Goal: Task Accomplishment & Management: Complete application form

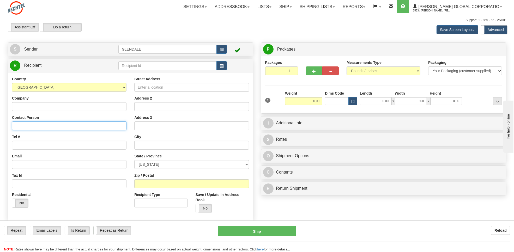
click at [71, 129] on input "Contact Person" at bounding box center [69, 126] width 114 height 9
paste input "Melissa Butter"
type input "Melissa Butter"
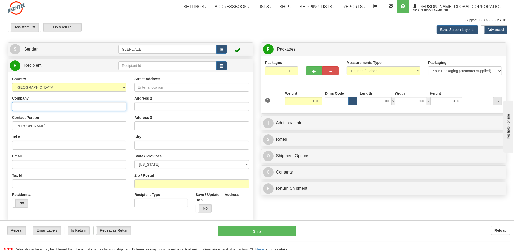
click at [69, 105] on input "Company" at bounding box center [69, 106] width 114 height 9
paste input "BIG BROTHERS BIG SISTERS OF SOUTHWEST LOUISIANA, INC."
type input "BIG BROTHERS BIG SISTERS OF SOUTHWEST LOUISIANA, INC."
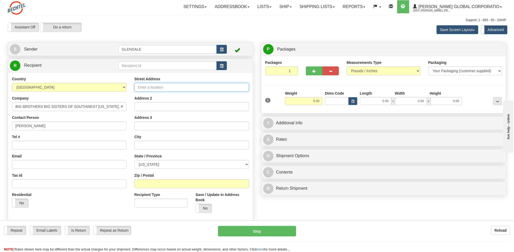
click at [148, 88] on input "Street Address" at bounding box center [191, 87] width 114 height 9
paste input "4135 Common Street"
type input "4135 Common Street"
click at [150, 148] on input "text" at bounding box center [191, 145] width 114 height 9
paste input "Louisiana"
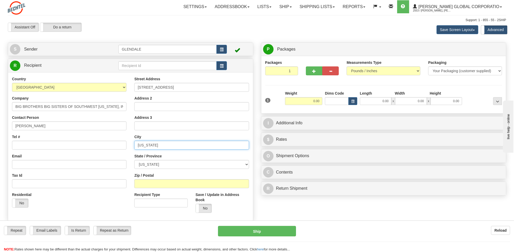
type input "Louisiana"
click at [154, 163] on select "ALABAMA ALASKA ARIZONA ARKANSAS Armed Forces America Armed Forces Europe Armed …" at bounding box center [191, 164] width 114 height 9
select select "LA"
click at [134, 160] on select "ALABAMA ALASKA ARIZONA ARKANSAS Armed Forces America Armed Forces Europe Armed …" at bounding box center [191, 164] width 114 height 9
drag, startPoint x: 168, startPoint y: 147, endPoint x: 95, endPoint y: 152, distance: 74.0
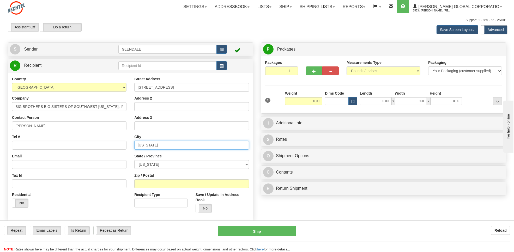
click at [95, 152] on div "Country AFGHANISTAN ALAND ISLANDS ALBANIA ALGERIA AMERICAN SAMOA ANDORRA ANGOLA…" at bounding box center [130, 146] width 245 height 140
paste input "ake Charles"
type input "Lake Charles"
click at [43, 148] on input "Tel #" at bounding box center [69, 145] width 114 height 9
paste input "337) 478-5437"
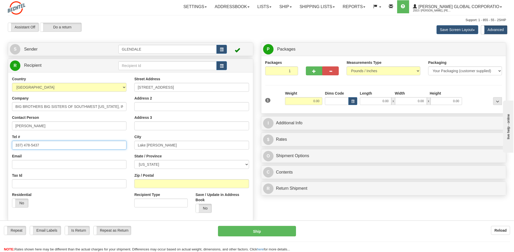
click at [23, 147] on input "337) 478-5437" at bounding box center [69, 145] width 114 height 9
type input "337- 478-5437"
click at [439, 76] on div "Packaging Your Packaging (customer supplied) Envelope (carrier supplied) Pack (…" at bounding box center [465, 69] width 82 height 19
click at [439, 72] on select "Your Packaging (customer supplied) Envelope (carrier supplied) Pack (carrier su…" at bounding box center [465, 70] width 74 height 9
select select "2"
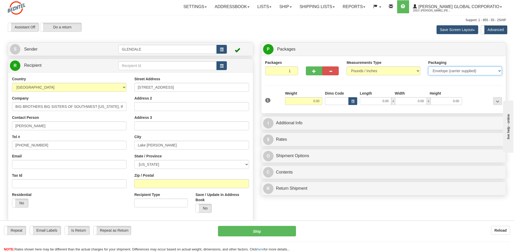
click at [428, 67] on select "Your Packaging (customer supplied) Envelope (carrier supplied) Pack (carrier su…" at bounding box center [465, 70] width 74 height 9
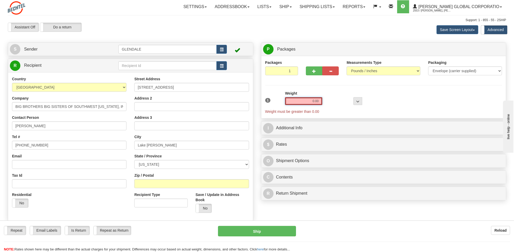
click at [308, 102] on input "0.00" at bounding box center [303, 101] width 37 height 8
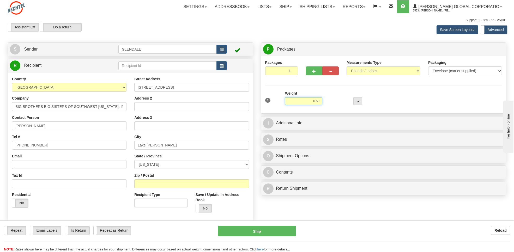
type input "0.50"
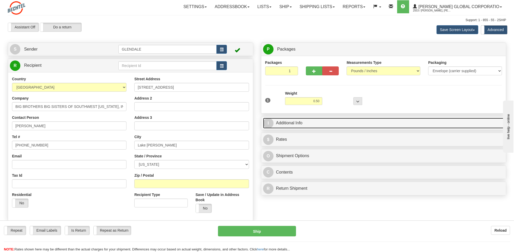
click at [293, 126] on link "I Additional Info" at bounding box center [383, 123] width 241 height 11
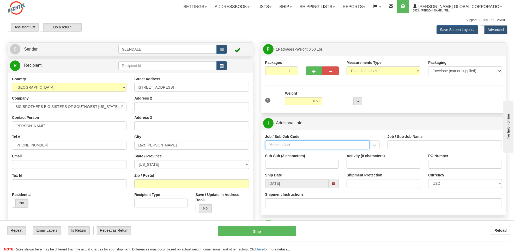
click at [280, 145] on input "Job / Sub-Job Code" at bounding box center [317, 145] width 104 height 9
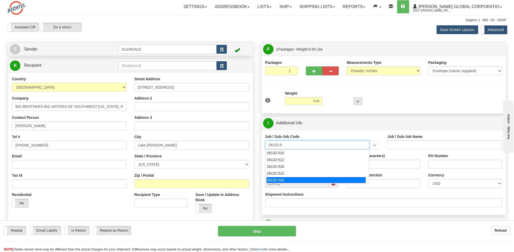
click at [283, 181] on div "26132-540" at bounding box center [315, 180] width 99 height 6
type input "26132-540"
type input "DRIFTWOOD LNG - CRAFT, FIELD MAT'L. & SC"
type input "26132-540"
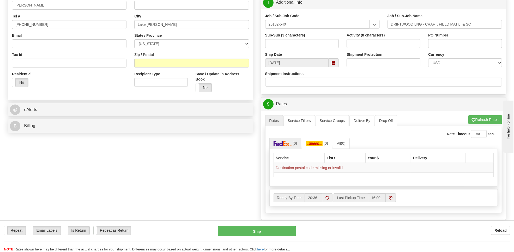
scroll to position [106, 0]
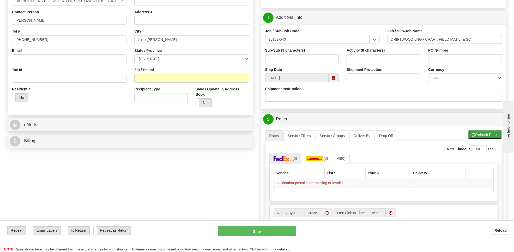
click at [477, 134] on button "Refresh Rates" at bounding box center [485, 134] width 34 height 9
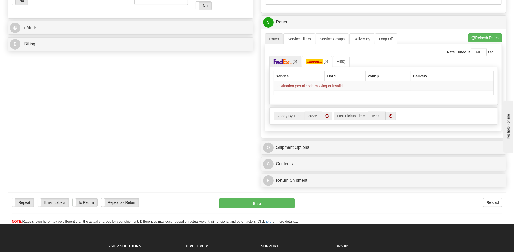
scroll to position [150, 0]
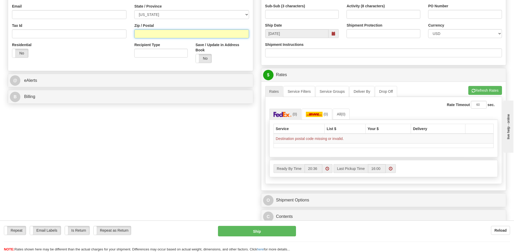
click at [144, 34] on input "Zip / Postal" at bounding box center [191, 33] width 114 height 9
paste input "70607"
type input "70607"
click at [488, 90] on button "Refresh Rates" at bounding box center [485, 90] width 34 height 9
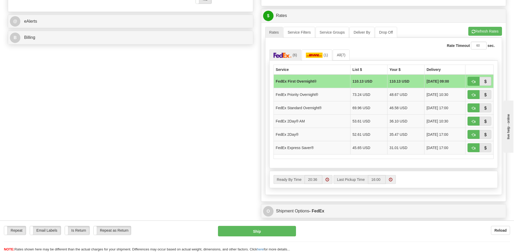
scroll to position [252, 0]
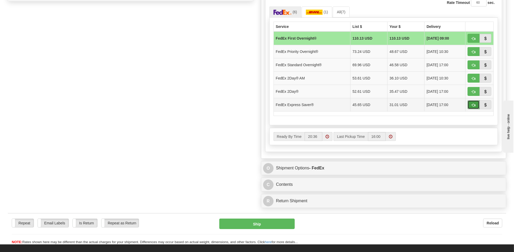
click at [472, 105] on button "button" at bounding box center [474, 104] width 12 height 9
type input "20"
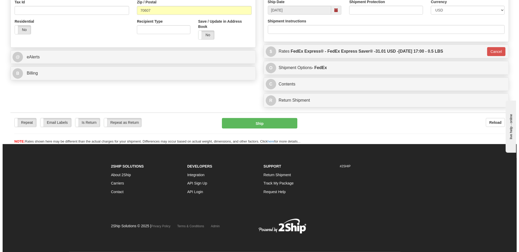
scroll to position [175, 0]
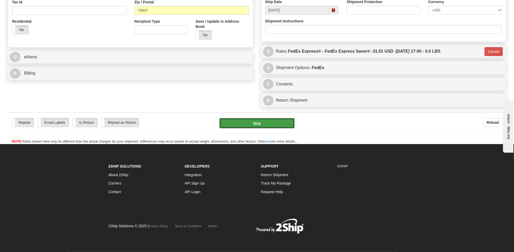
click at [244, 123] on button "Ship" at bounding box center [256, 123] width 75 height 10
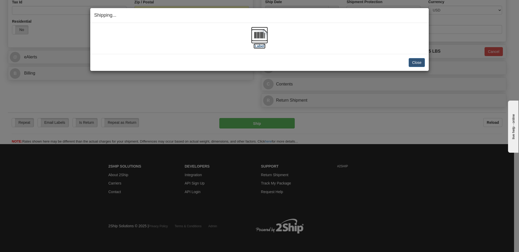
click at [258, 38] on img at bounding box center [259, 35] width 17 height 17
click at [423, 63] on button "Close" at bounding box center [417, 62] width 16 height 9
